Goal: Complete application form

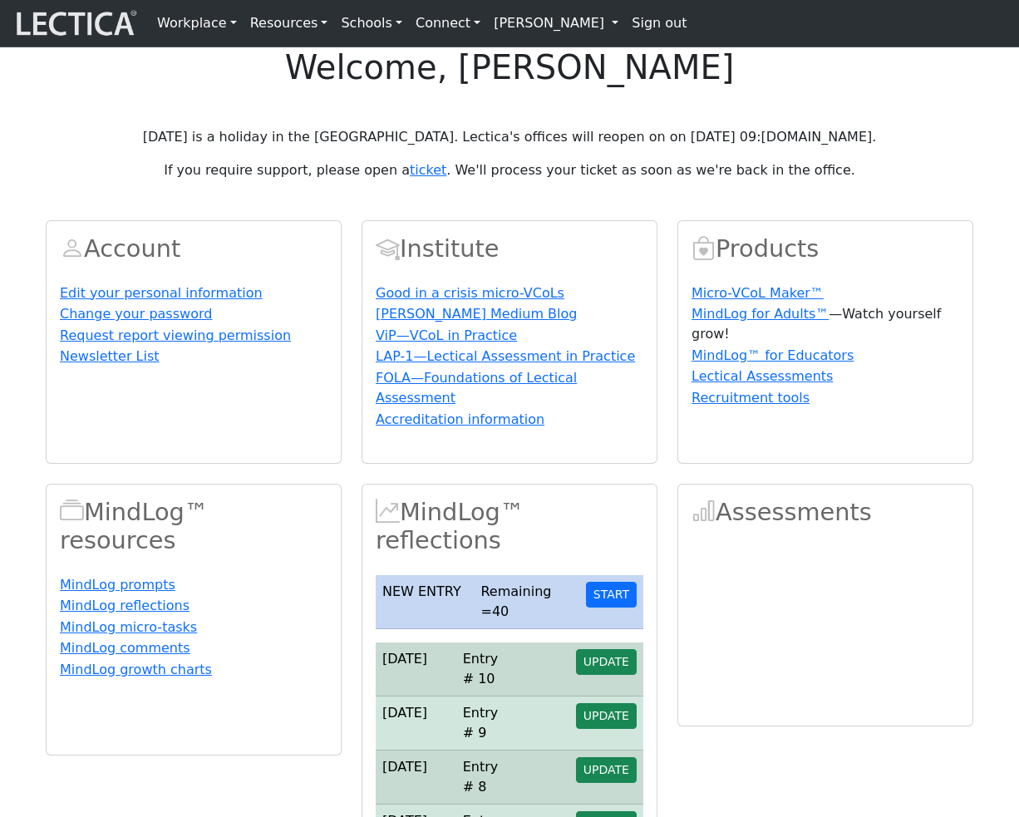
click at [359, 147] on p "[DATE] is a holiday in the [GEOGRAPHIC_DATA]. Lectica's offices will reopen on …" at bounding box center [510, 137] width 928 height 20
click at [617, 608] on button "START" at bounding box center [611, 595] width 51 height 26
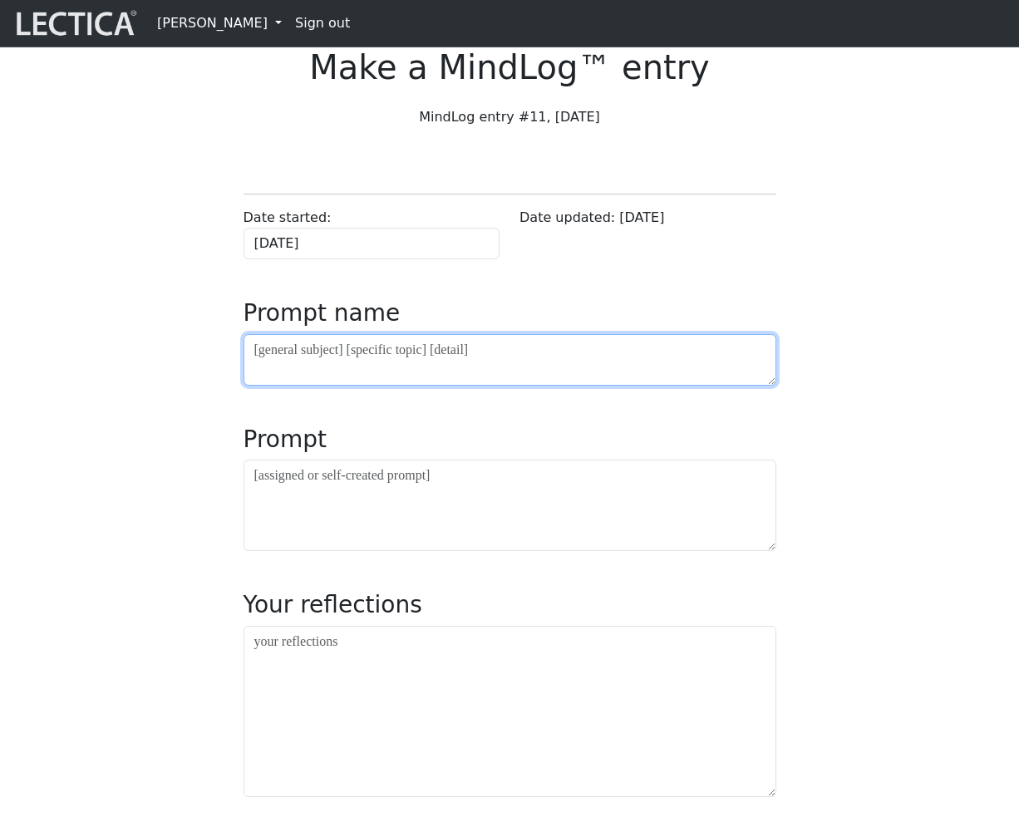
click at [466, 386] on textarea at bounding box center [510, 360] width 533 height 52
type textarea "bla"
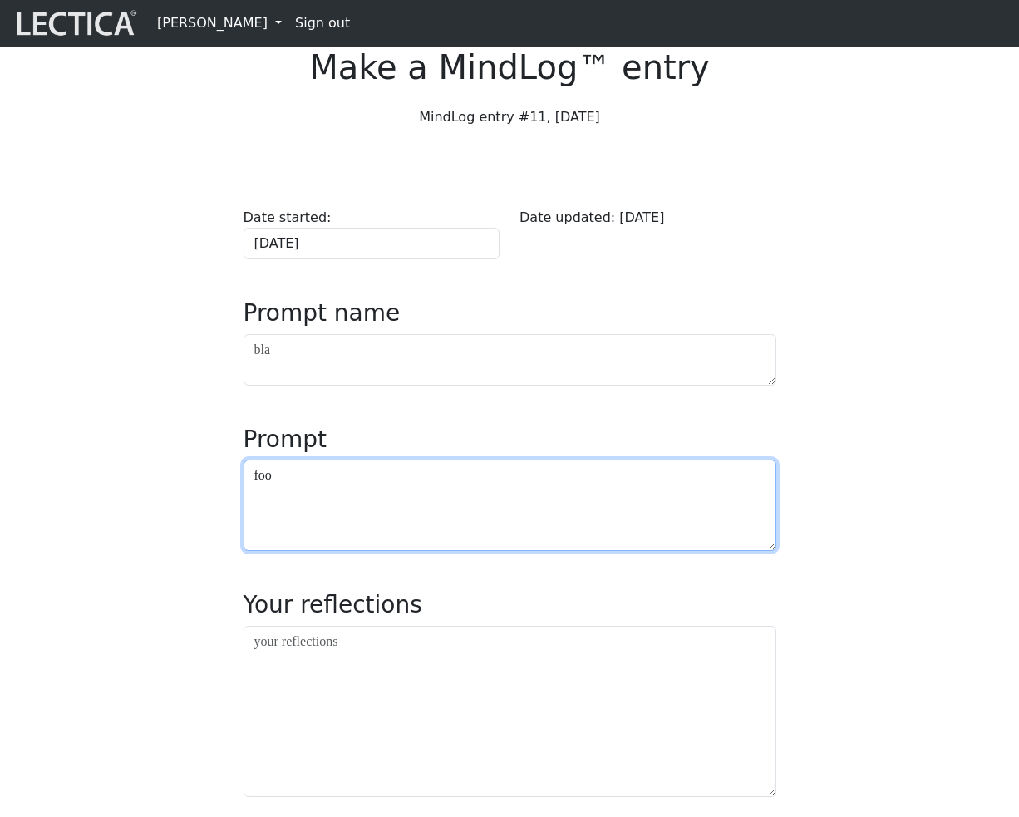
type textarea "foo"
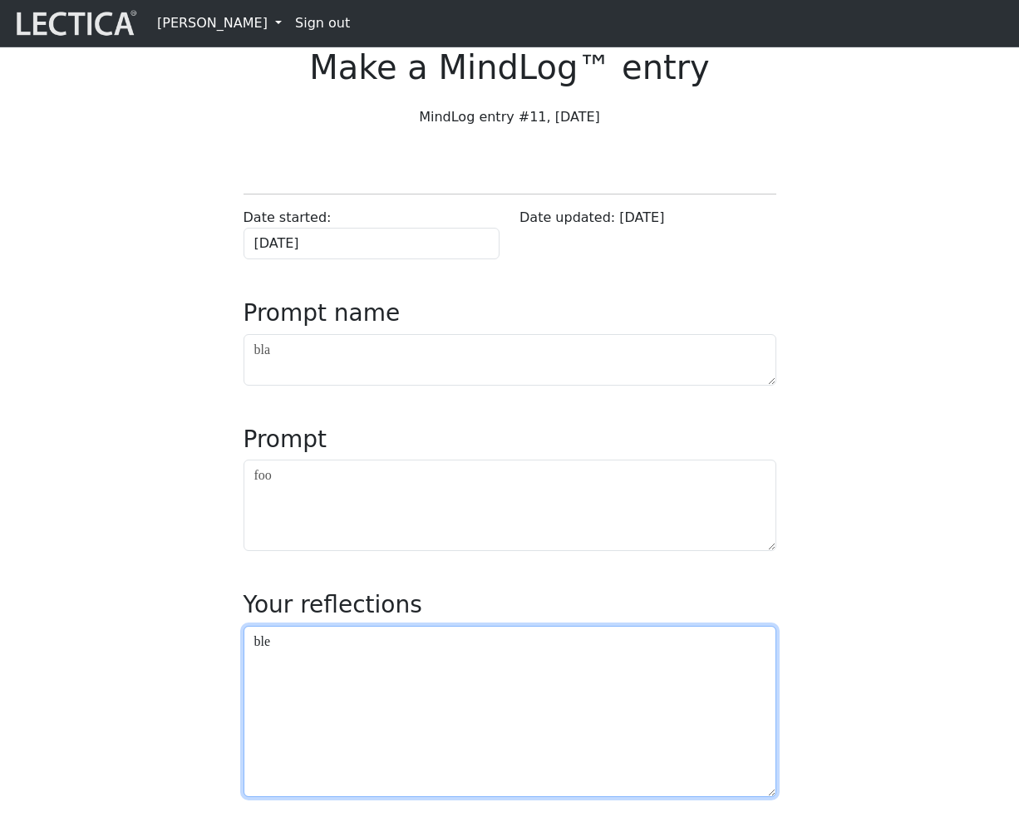
type textarea "ble"
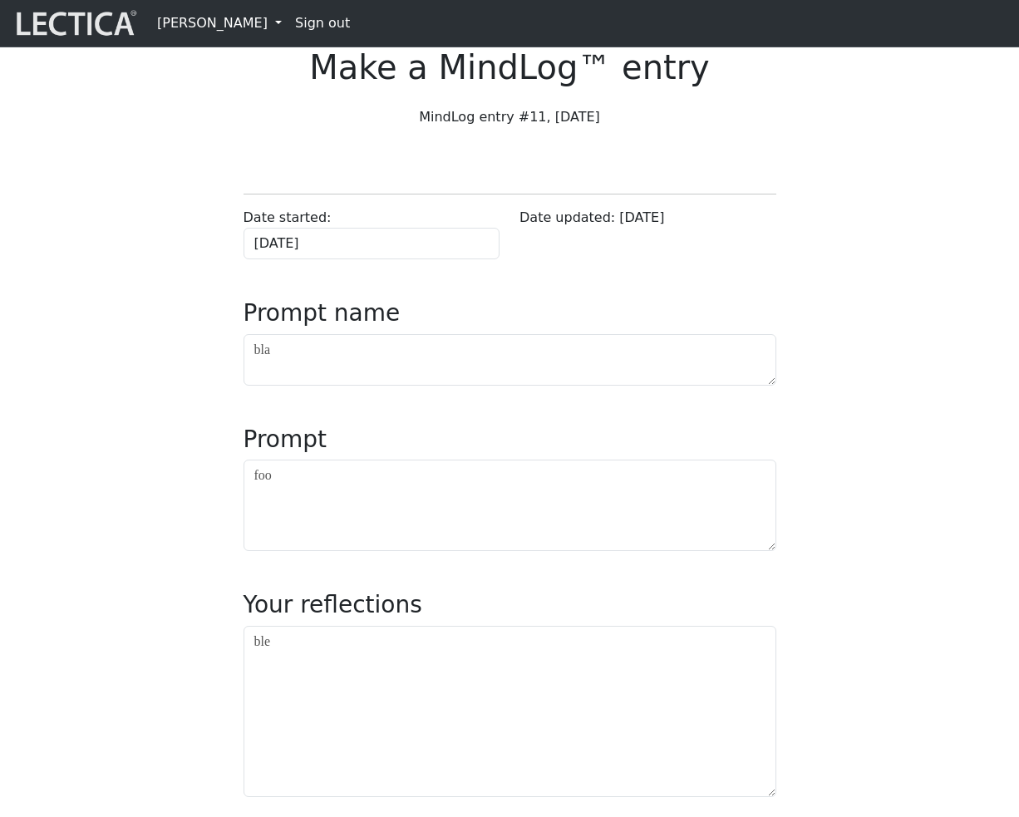
scroll to position [572, 0]
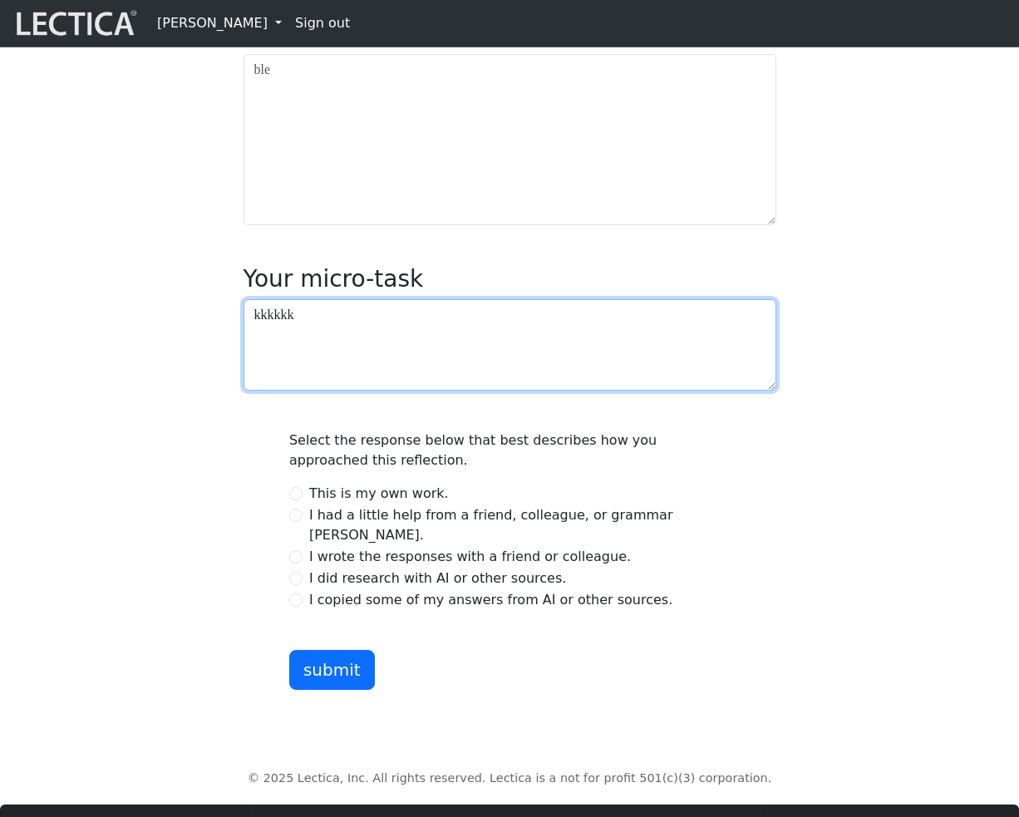
type textarea "kkkkkk"
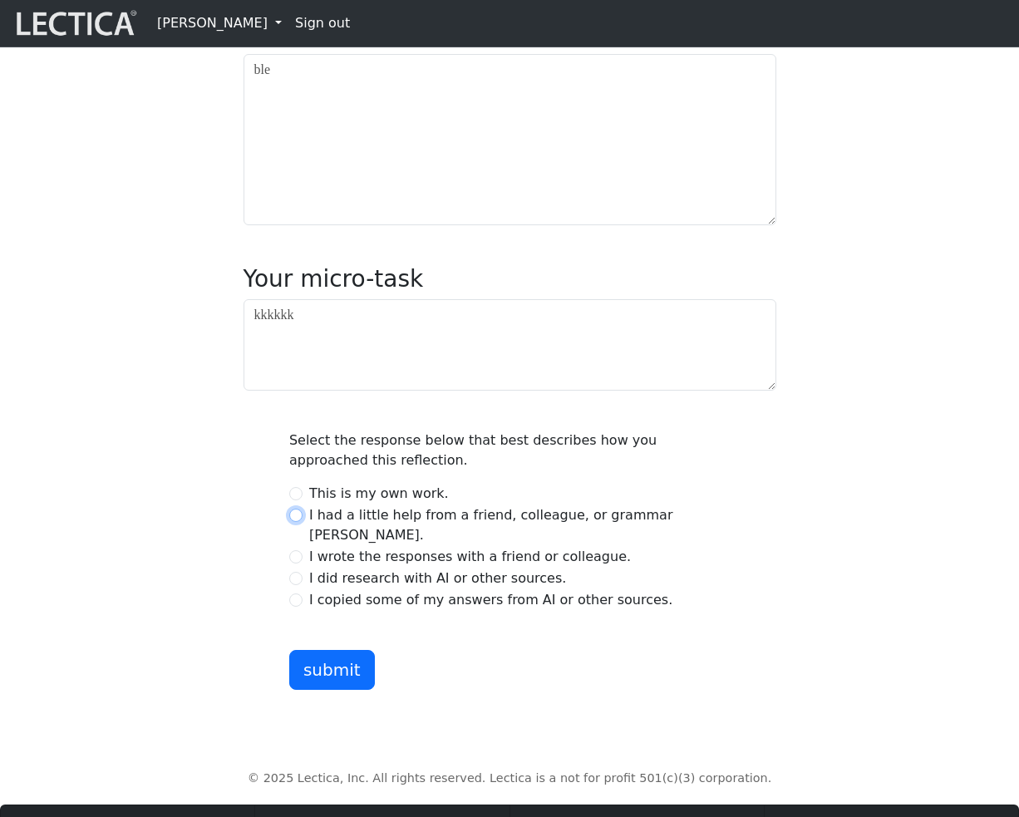
click at [299, 522] on input "I had a little help from a friend, colleague, or grammar checker." at bounding box center [295, 515] width 13 height 13
radio input "true"
click at [337, 690] on button "submit" at bounding box center [332, 670] width 86 height 40
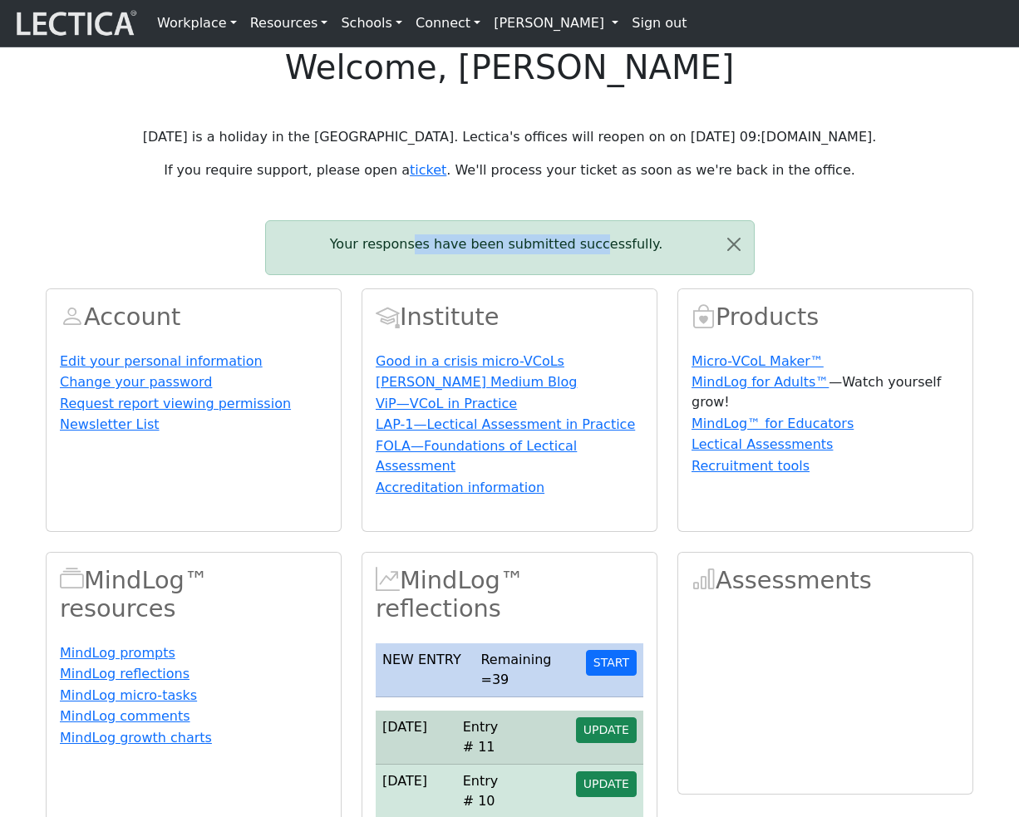
drag, startPoint x: 437, startPoint y: 303, endPoint x: 613, endPoint y: 293, distance: 176.6
click at [613, 254] on p "Your responses have been submitted successfully." at bounding box center [496, 244] width 435 height 20
